Goal: Use online tool/utility: Utilize a website feature to perform a specific function

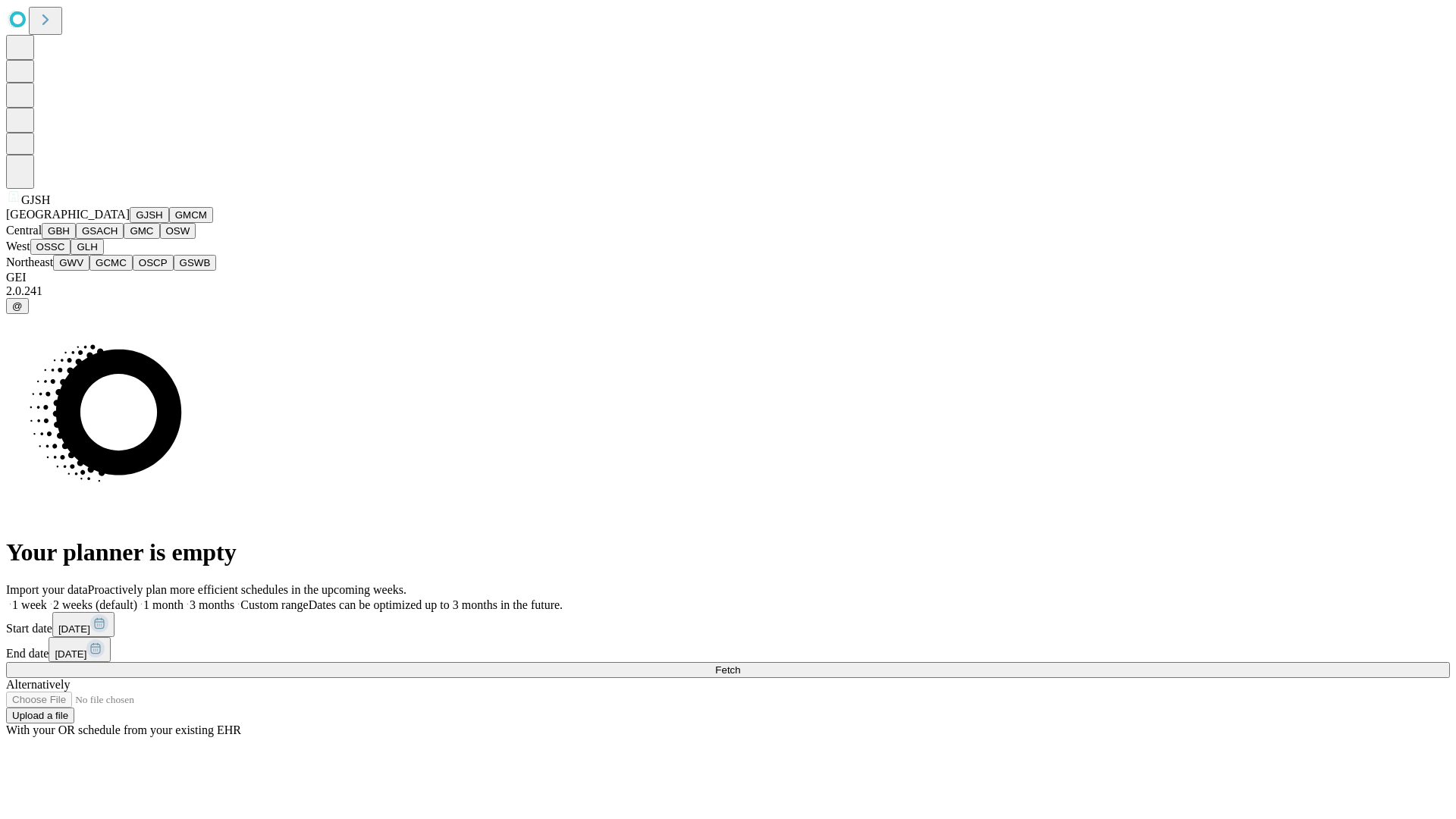
click at [129, 223] on button "GJSH" at bounding box center [149, 215] width 40 height 16
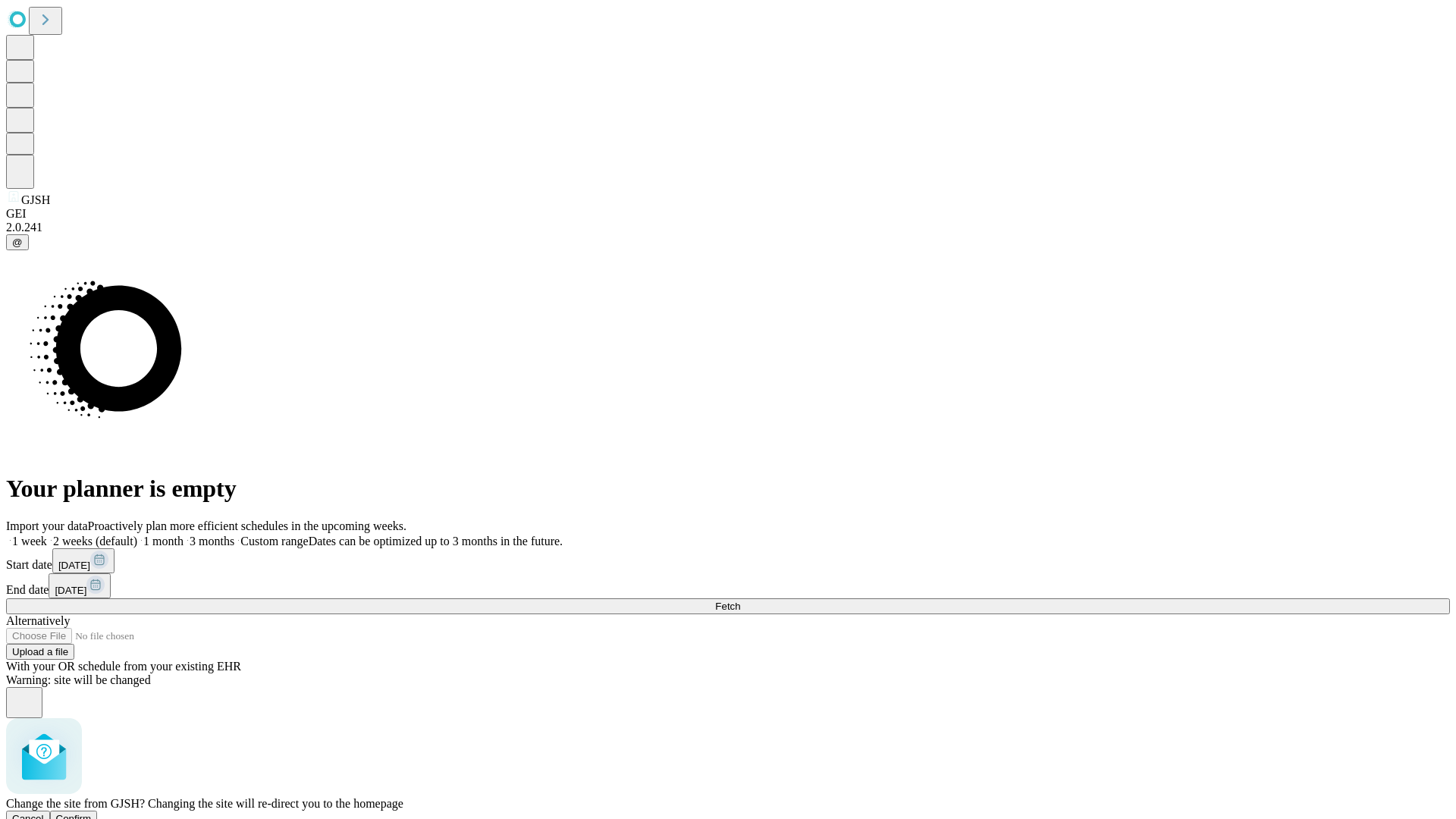
click at [92, 813] on span "Confirm" at bounding box center [74, 819] width 36 height 11
click at [47, 534] on label "1 week" at bounding box center [27, 541] width 41 height 13
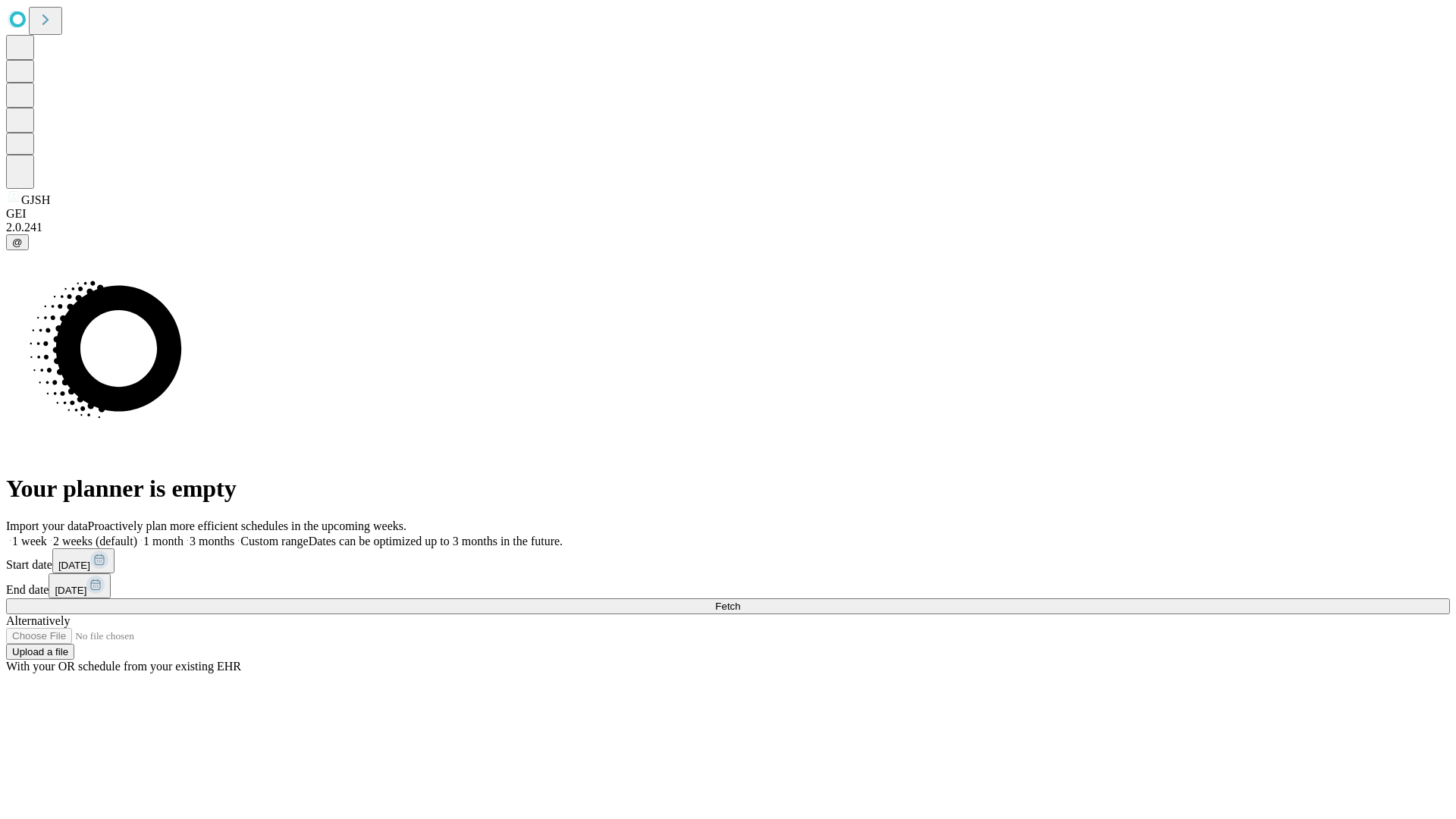
click at [741, 601] on span "Fetch" at bounding box center [728, 606] width 25 height 11
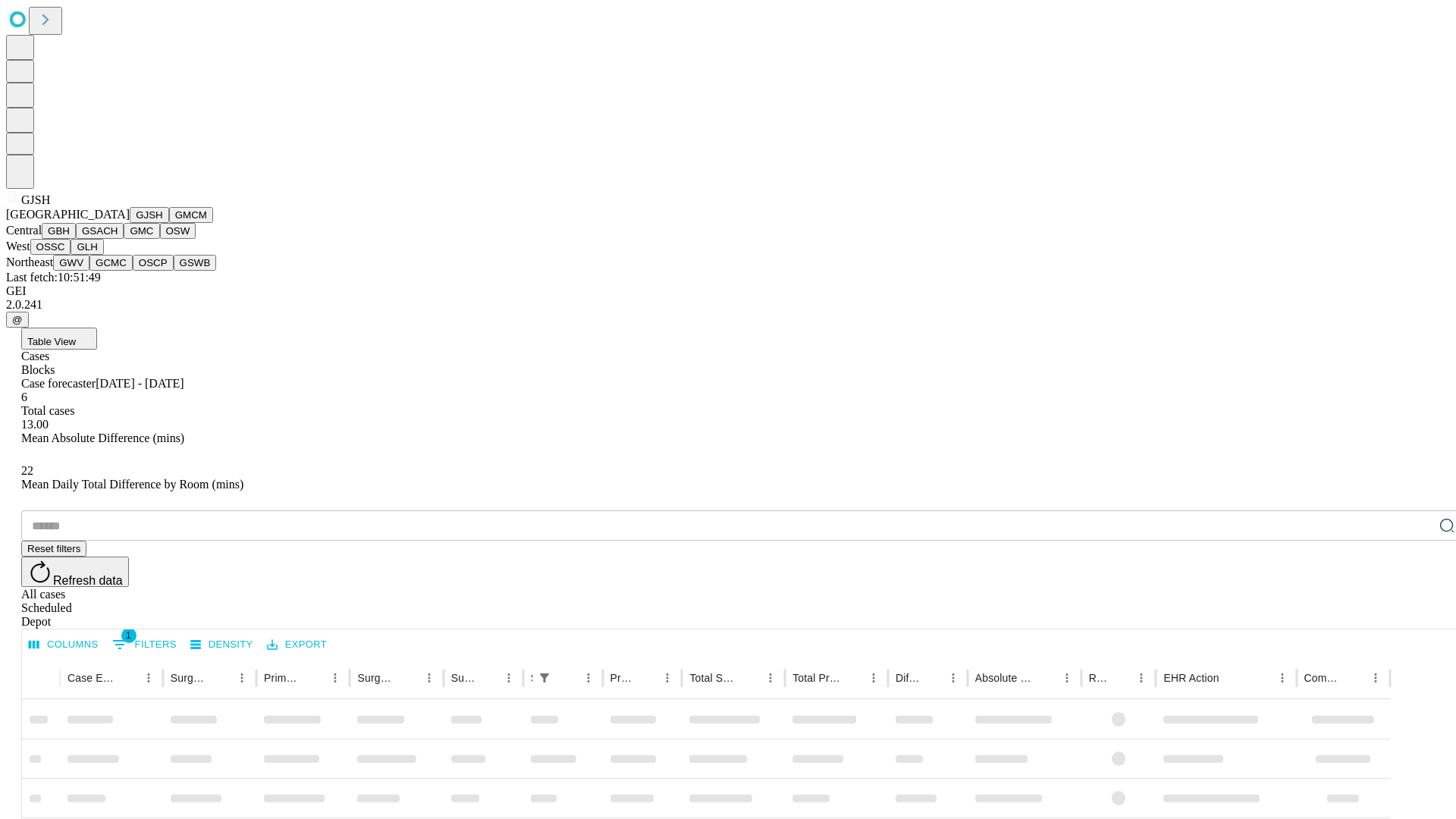
click at [169, 223] on button "GMCM" at bounding box center [191, 215] width 44 height 16
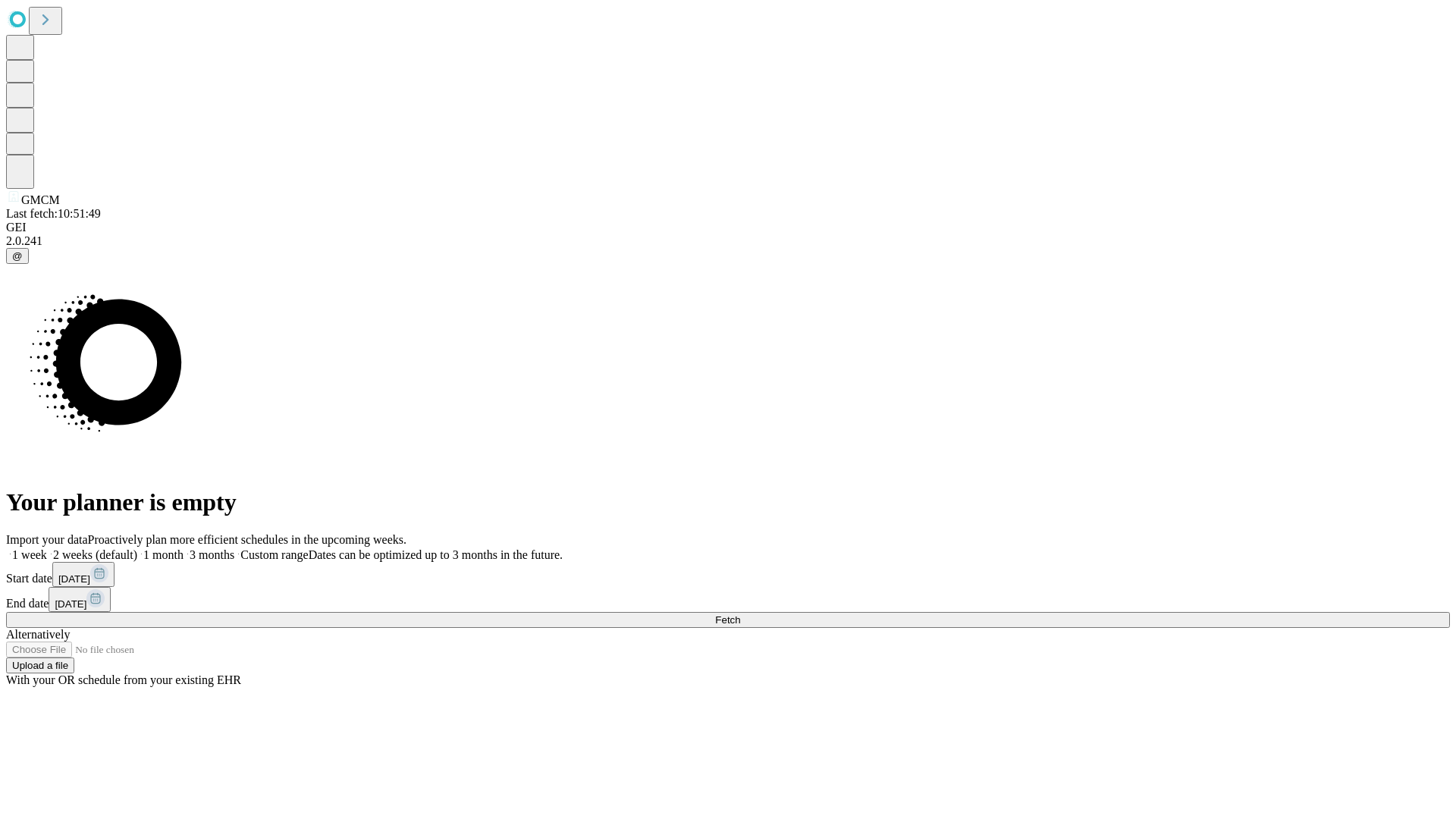
click at [47, 548] on label "1 week" at bounding box center [27, 555] width 41 height 13
click at [741, 614] on span "Fetch" at bounding box center [728, 620] width 25 height 11
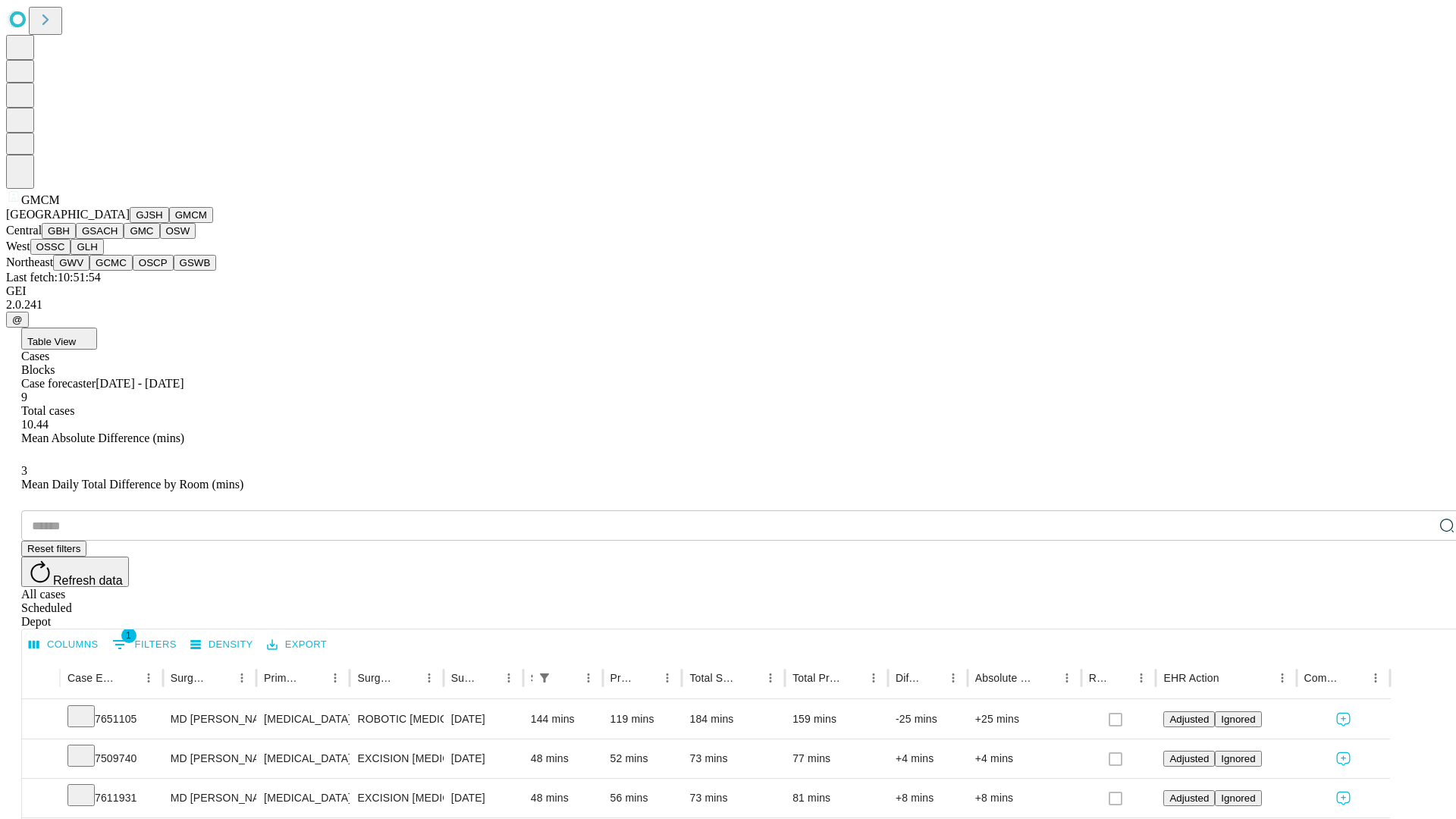
click at [76, 239] on button "GBH" at bounding box center [59, 231] width 34 height 16
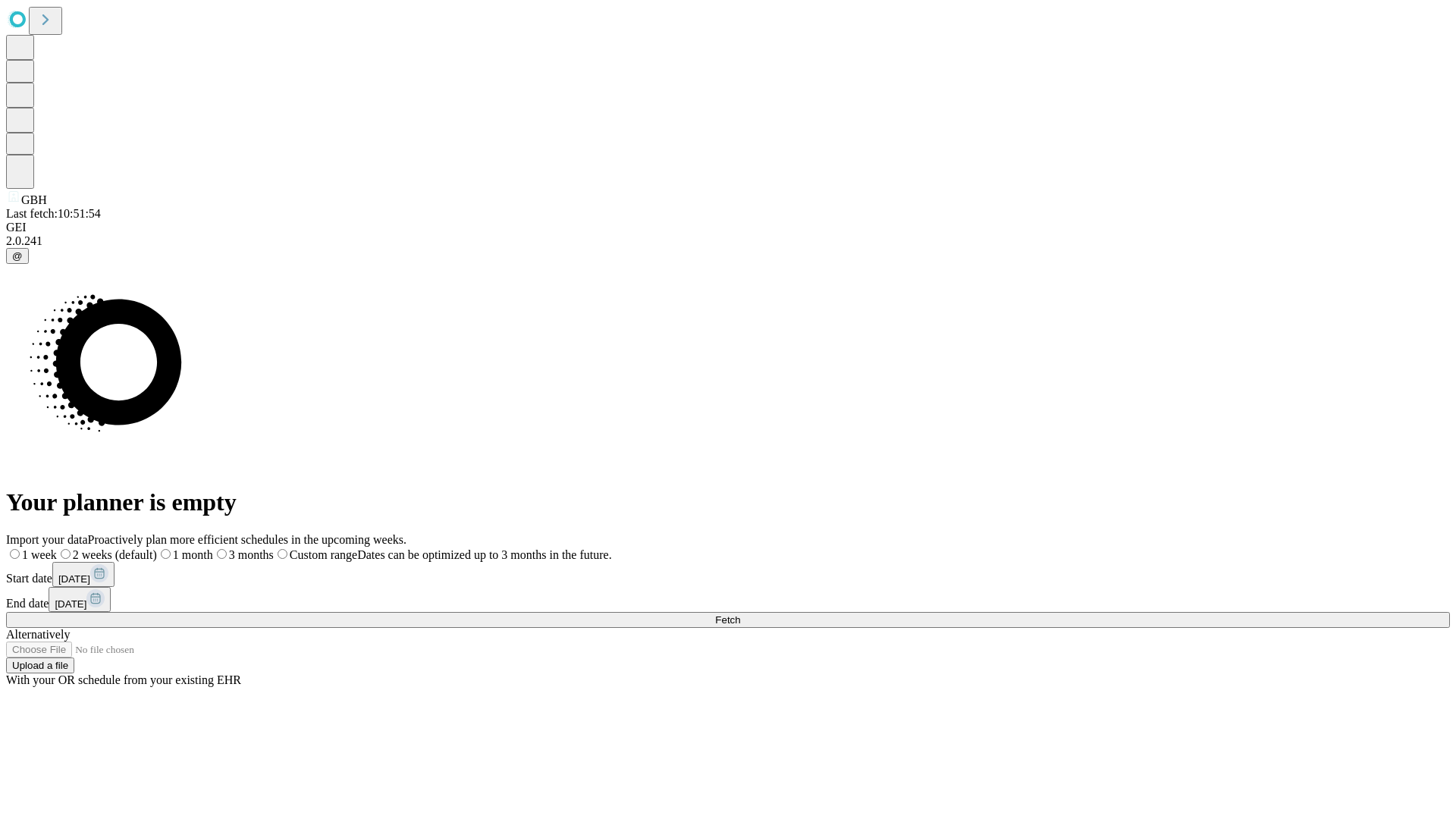
click at [57, 548] on label "1 week" at bounding box center [32, 555] width 51 height 13
click at [741, 614] on span "Fetch" at bounding box center [728, 620] width 25 height 11
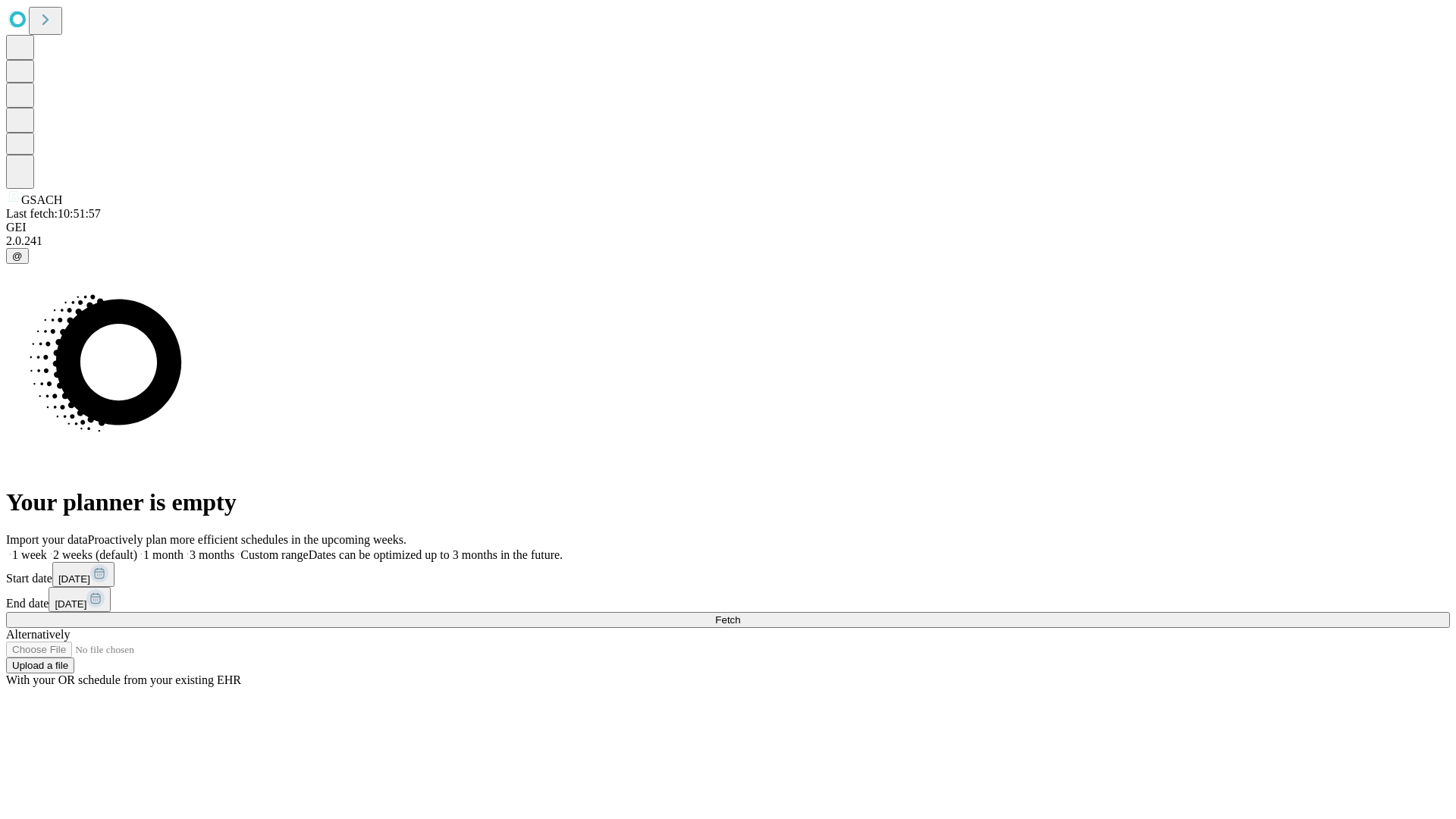
click at [741, 614] on span "Fetch" at bounding box center [728, 620] width 25 height 11
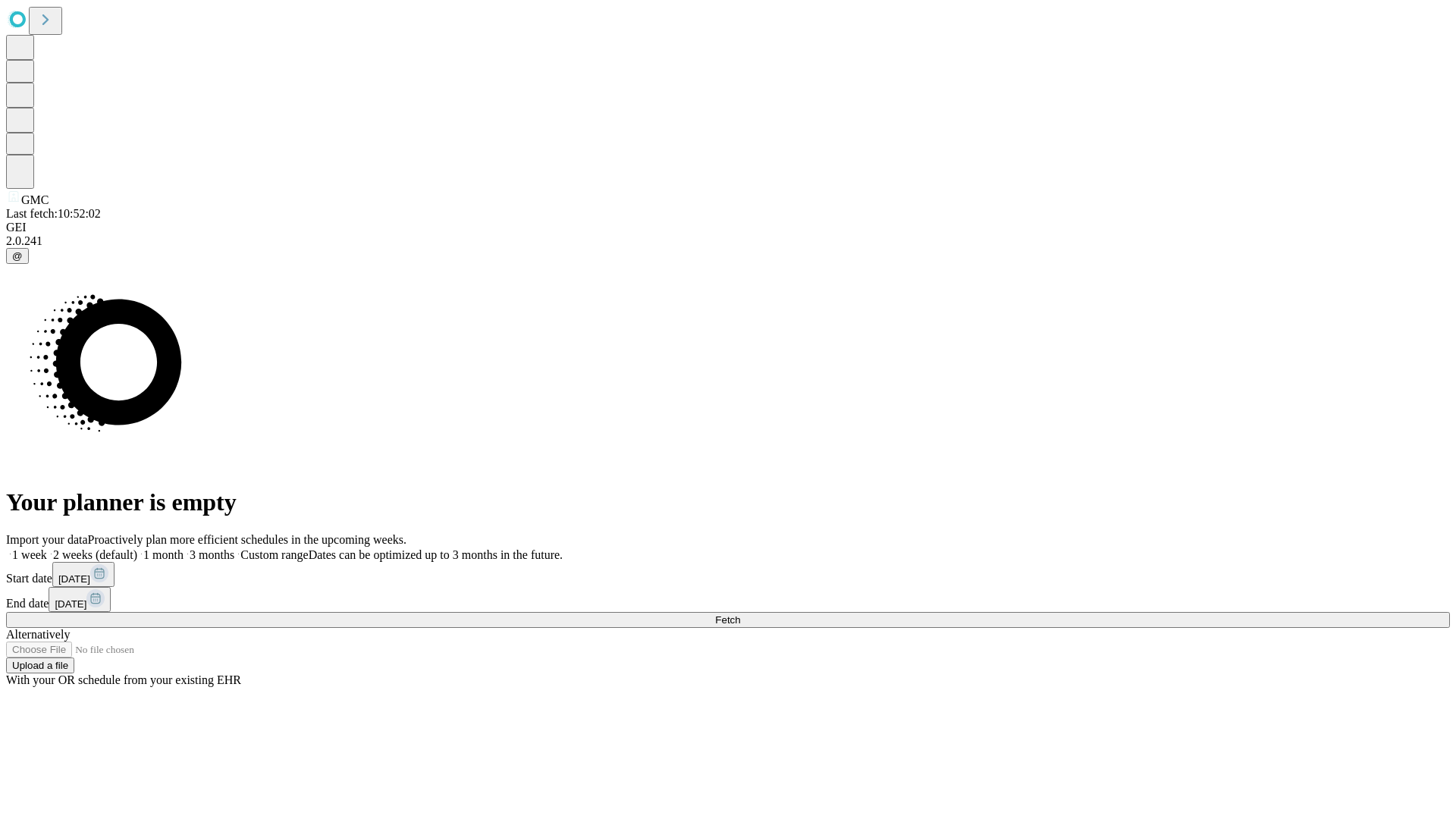
click at [47, 548] on label "1 week" at bounding box center [27, 555] width 41 height 13
click at [741, 614] on span "Fetch" at bounding box center [728, 620] width 25 height 11
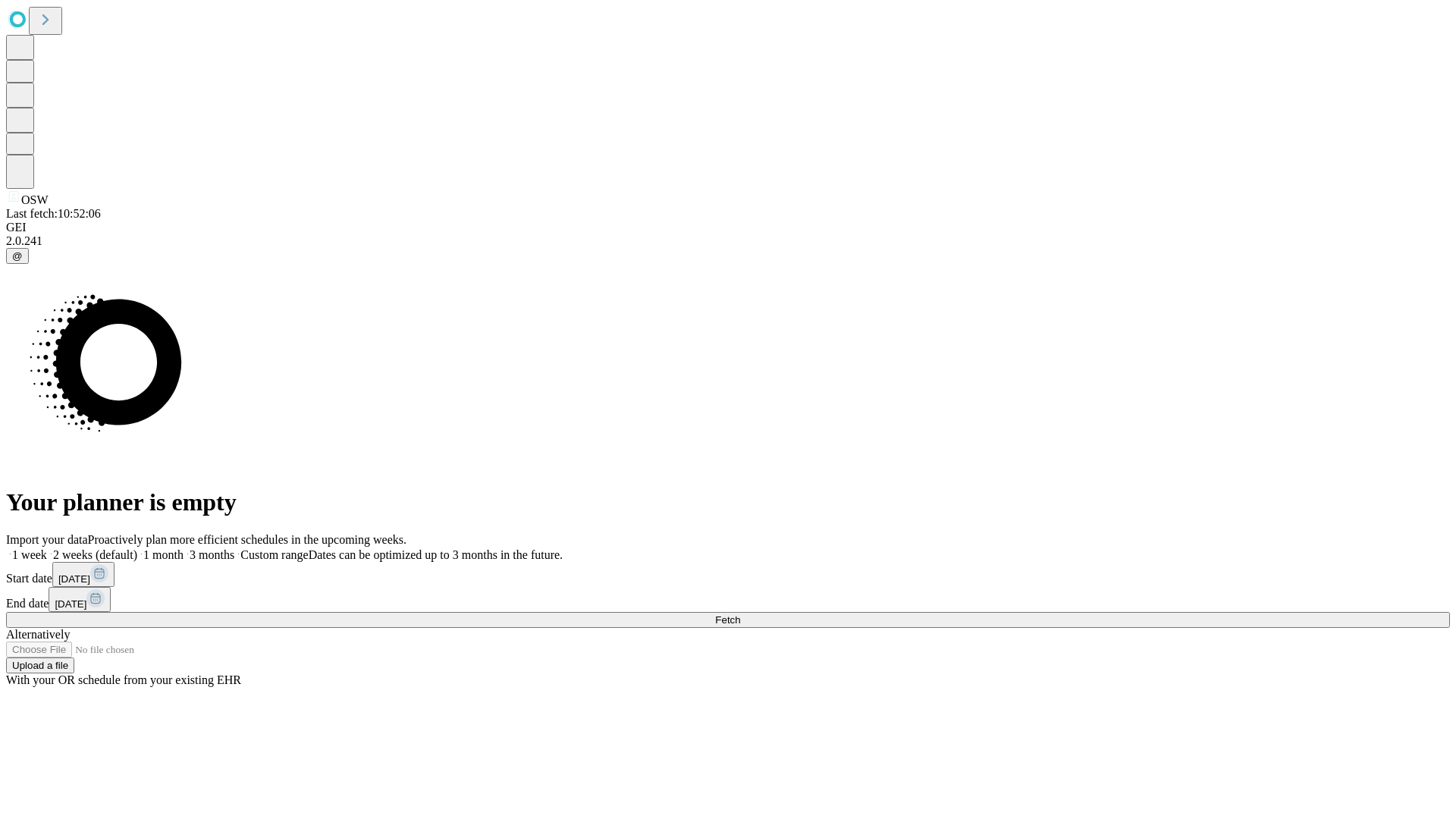
click at [47, 548] on label "1 week" at bounding box center [27, 555] width 41 height 13
click at [741, 614] on span "Fetch" at bounding box center [728, 620] width 25 height 11
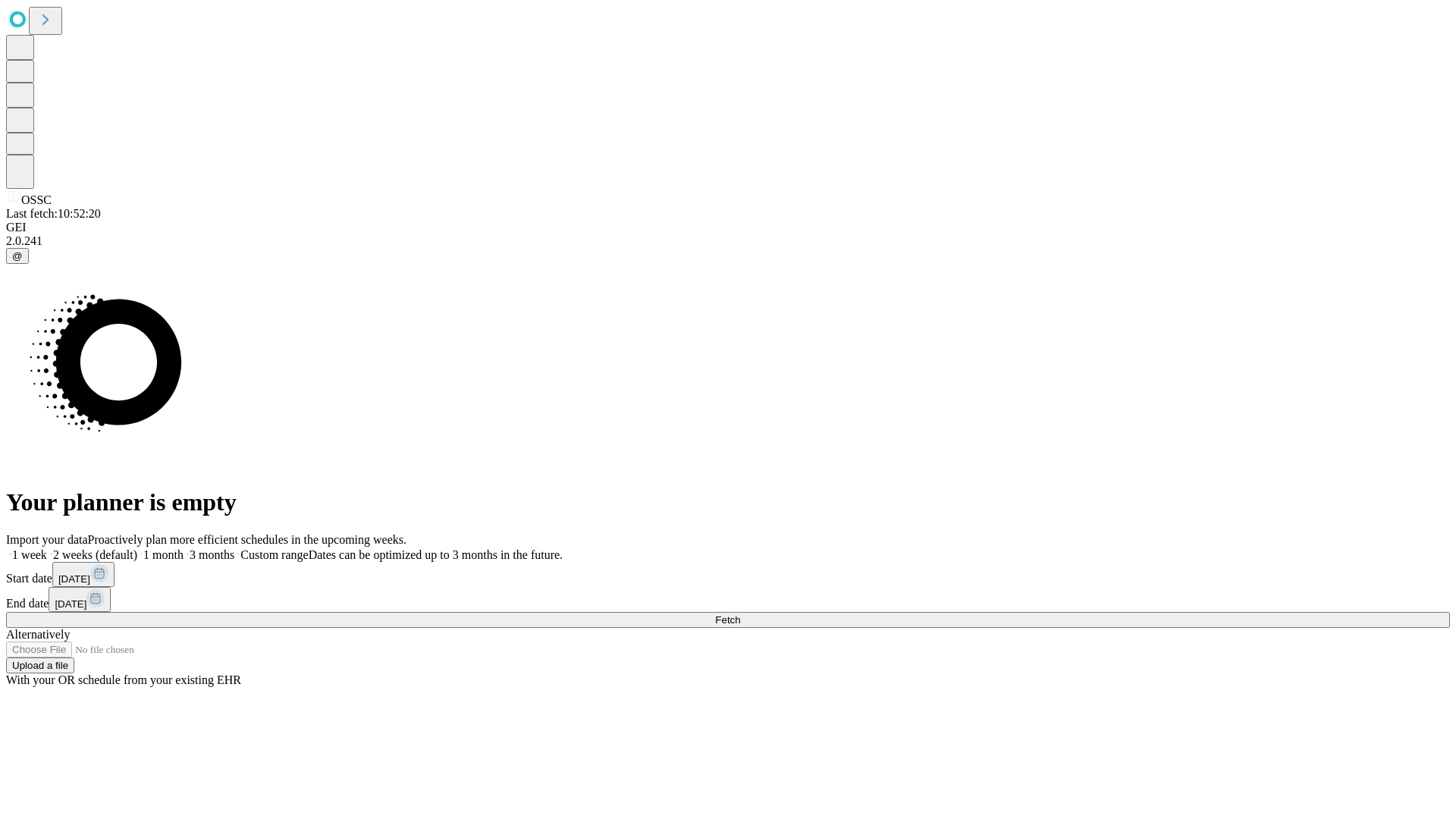
click at [47, 548] on label "1 week" at bounding box center [27, 555] width 41 height 13
click at [741, 614] on span "Fetch" at bounding box center [728, 620] width 25 height 11
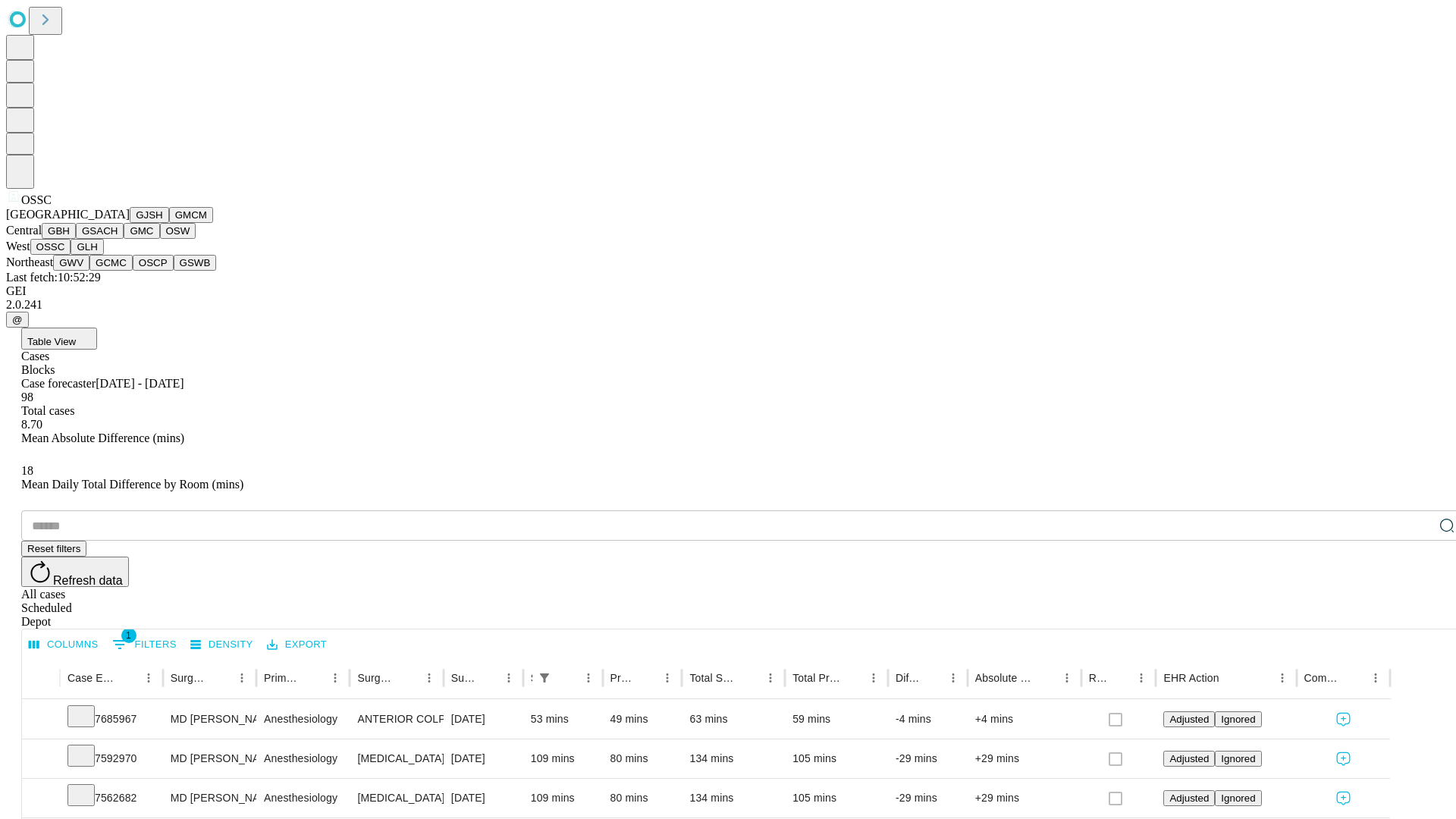
click at [103, 255] on button "GLH" at bounding box center [87, 247] width 32 height 16
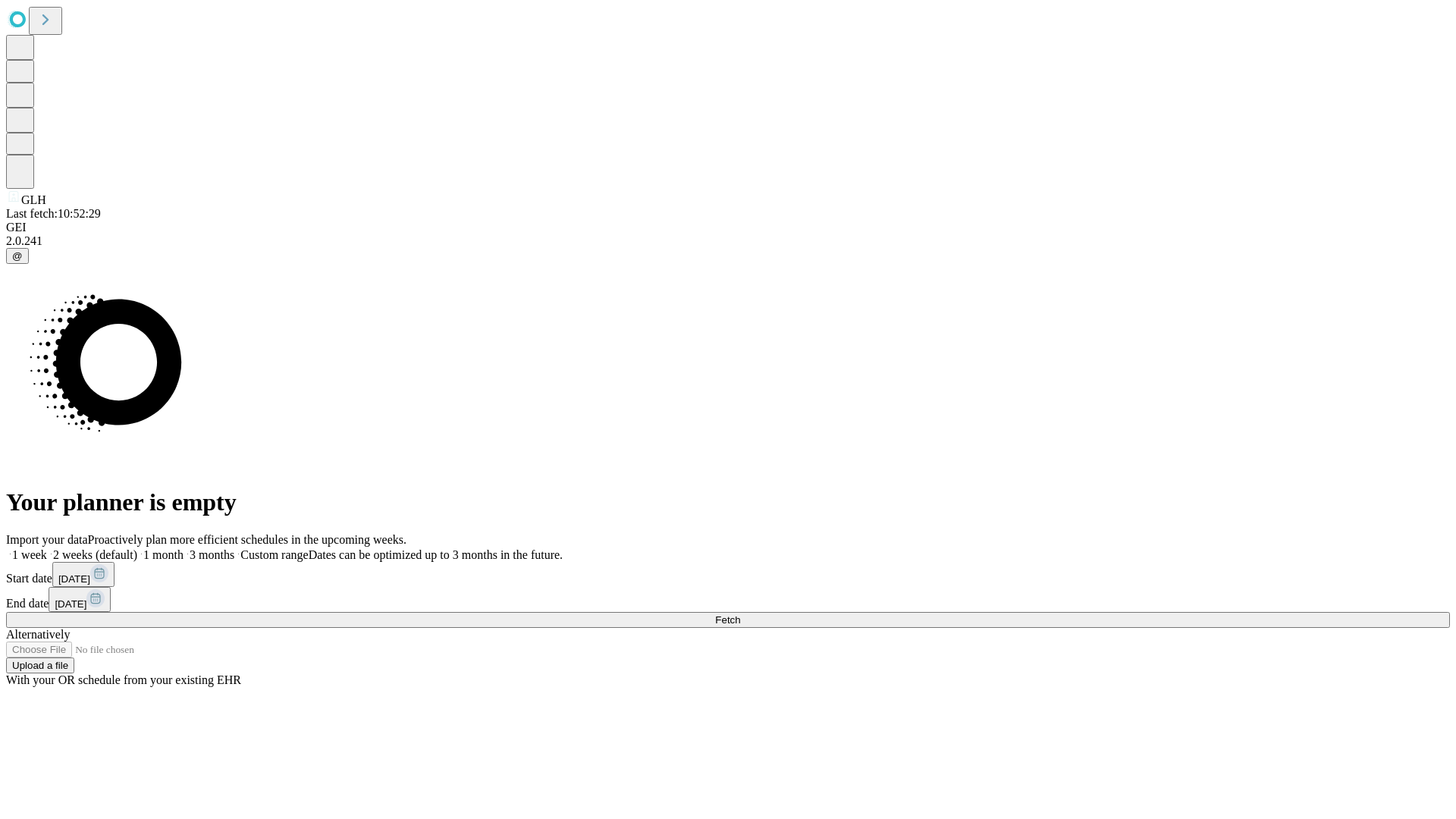
click at [47, 548] on label "1 week" at bounding box center [27, 555] width 41 height 13
click at [741, 614] on span "Fetch" at bounding box center [728, 620] width 25 height 11
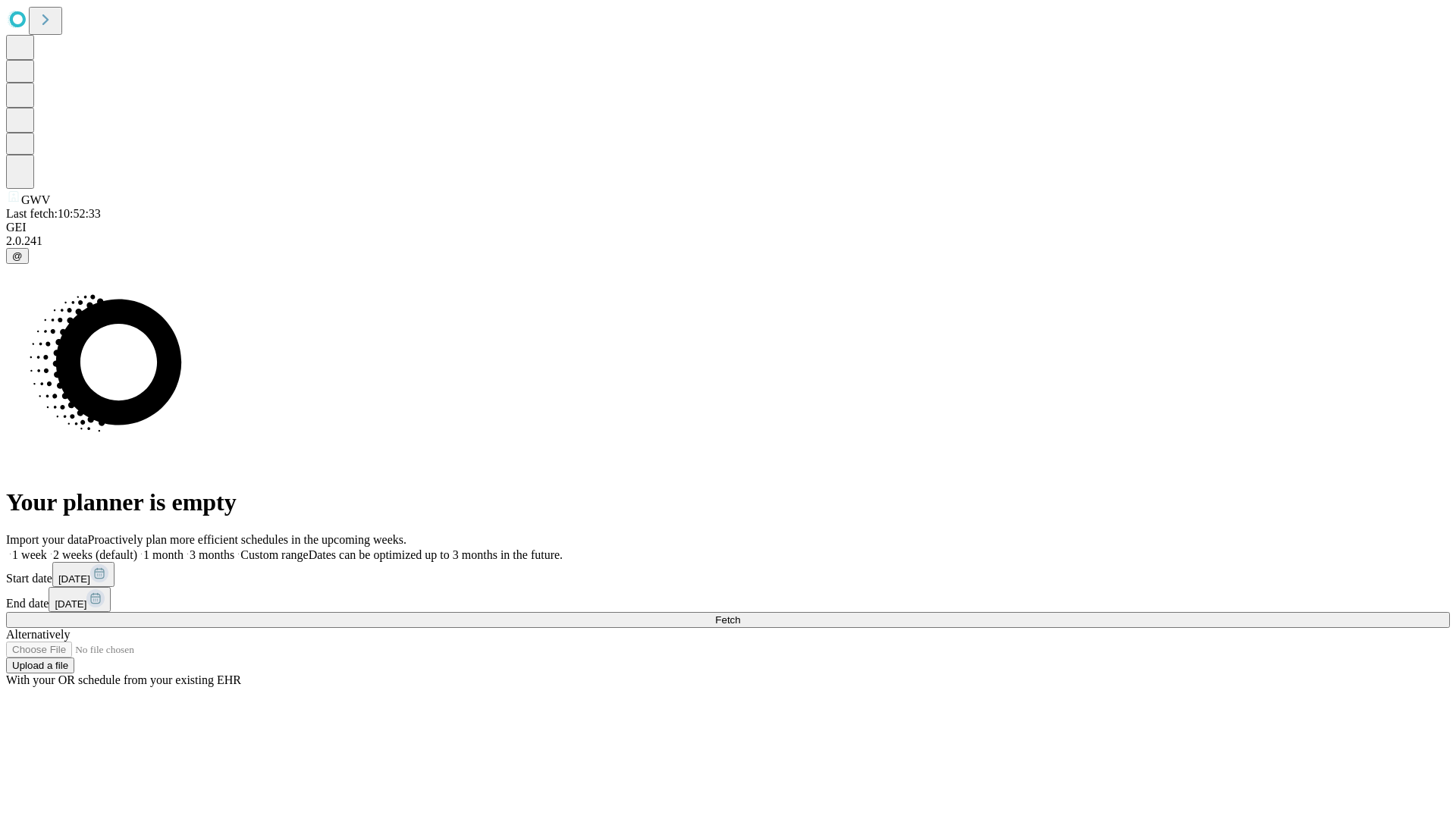
click at [47, 548] on label "1 week" at bounding box center [27, 555] width 41 height 13
click at [741, 614] on span "Fetch" at bounding box center [728, 620] width 25 height 11
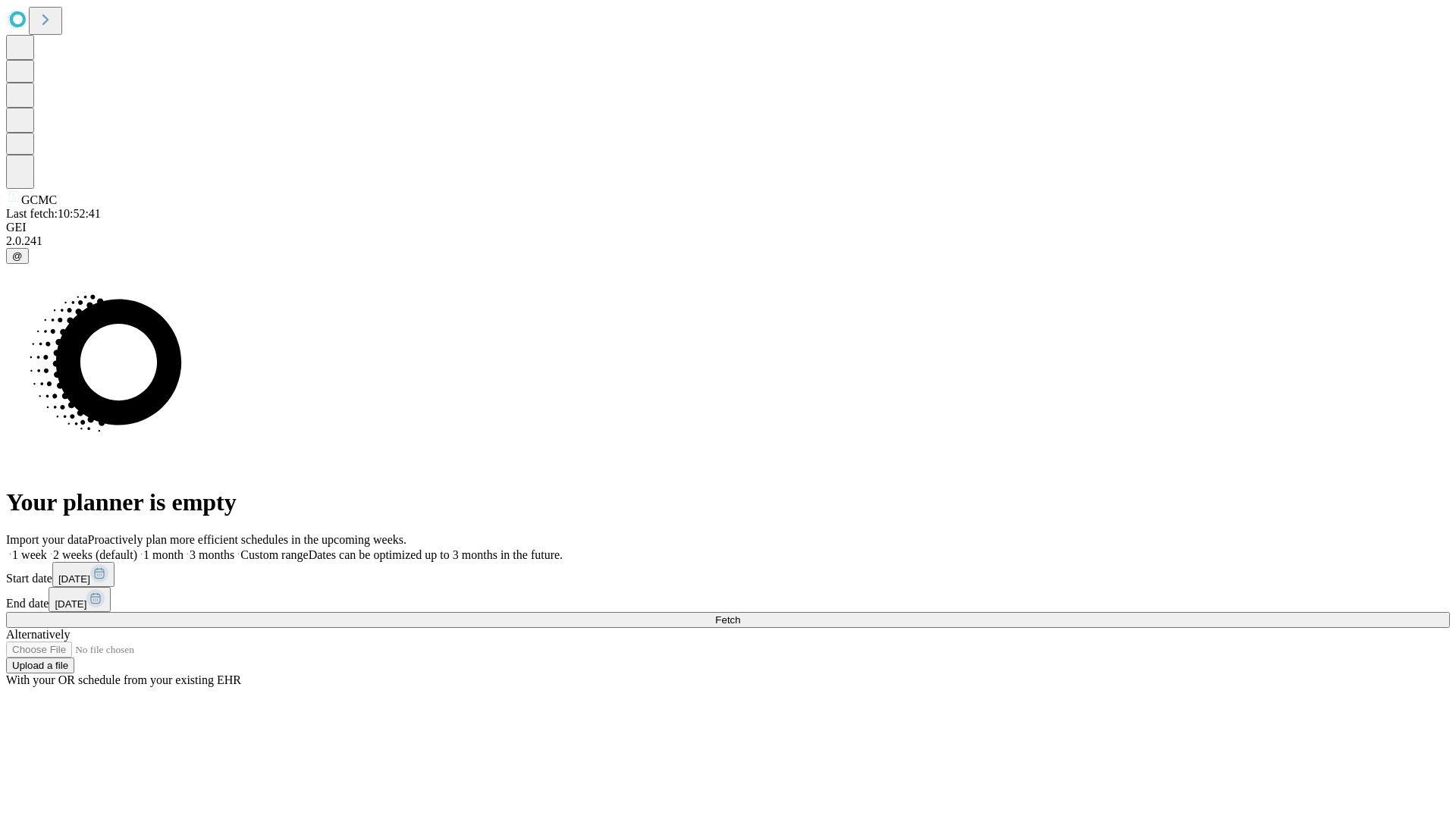
click at [47, 548] on label "1 week" at bounding box center [27, 555] width 41 height 13
click at [741, 614] on span "Fetch" at bounding box center [728, 620] width 25 height 11
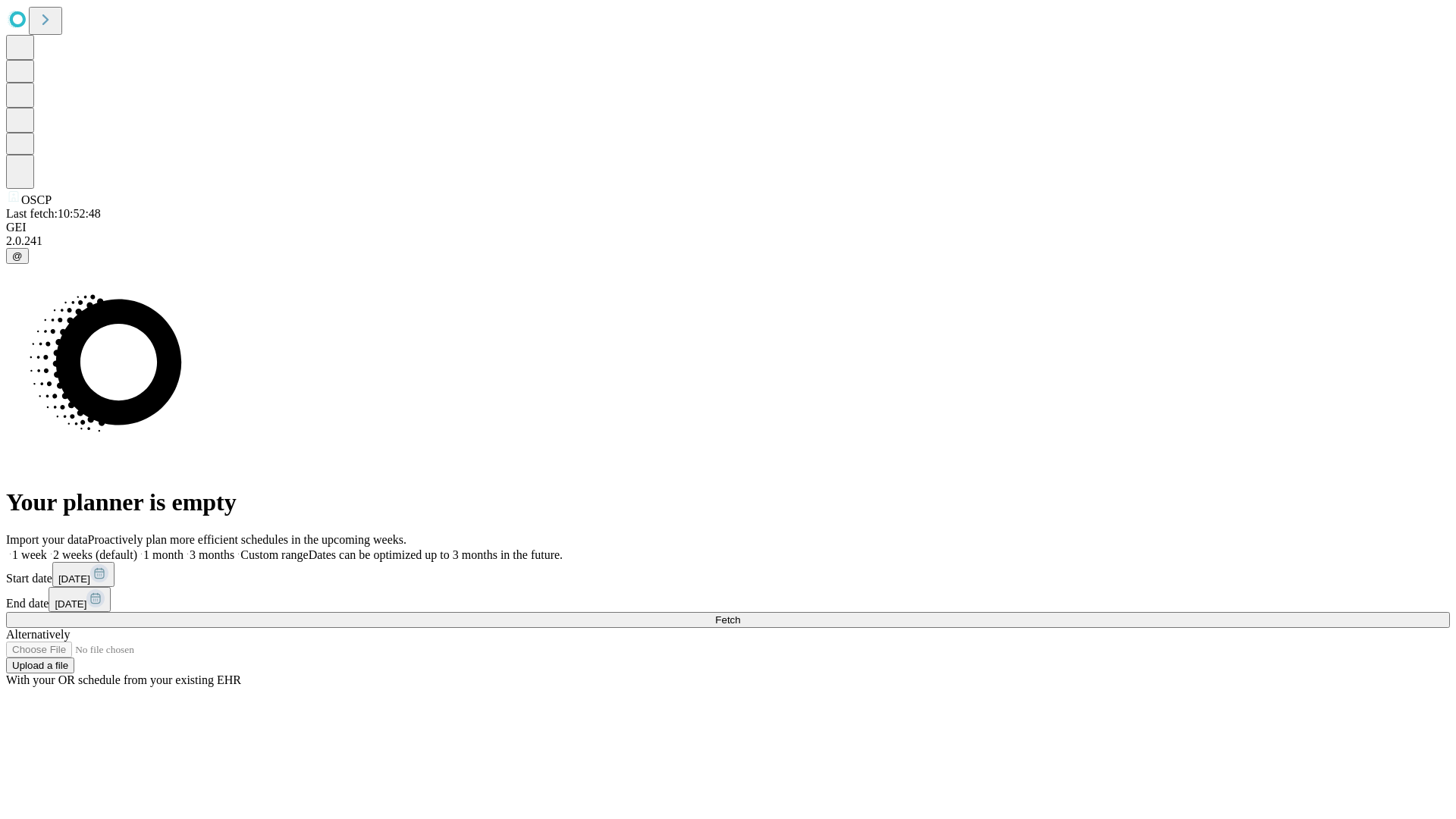
click at [47, 548] on label "1 week" at bounding box center [27, 555] width 41 height 13
click at [741, 614] on span "Fetch" at bounding box center [728, 620] width 25 height 11
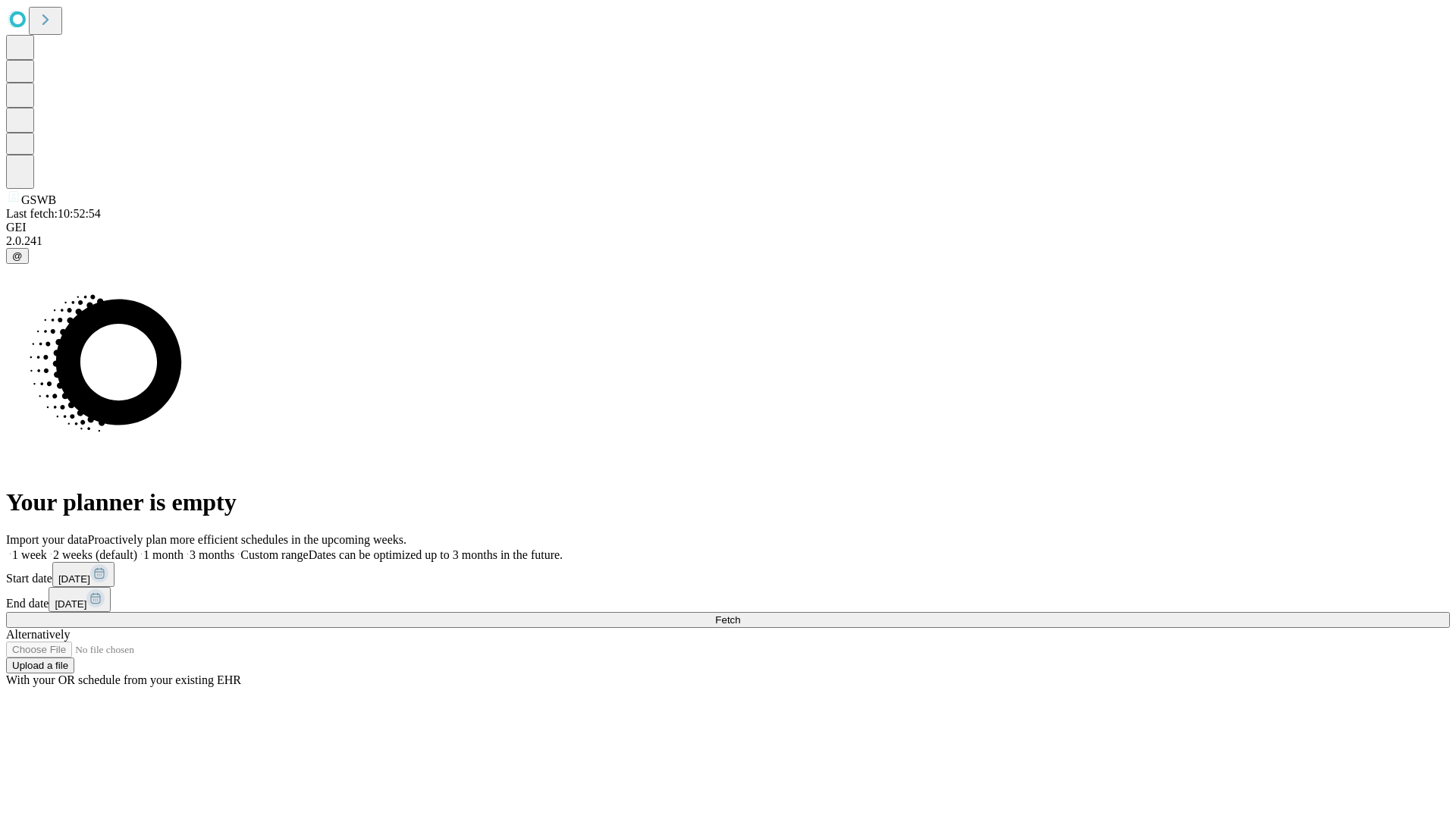
click at [47, 548] on label "1 week" at bounding box center [27, 555] width 41 height 13
click at [741, 614] on span "Fetch" at bounding box center [728, 620] width 25 height 11
